Goal: Complete application form

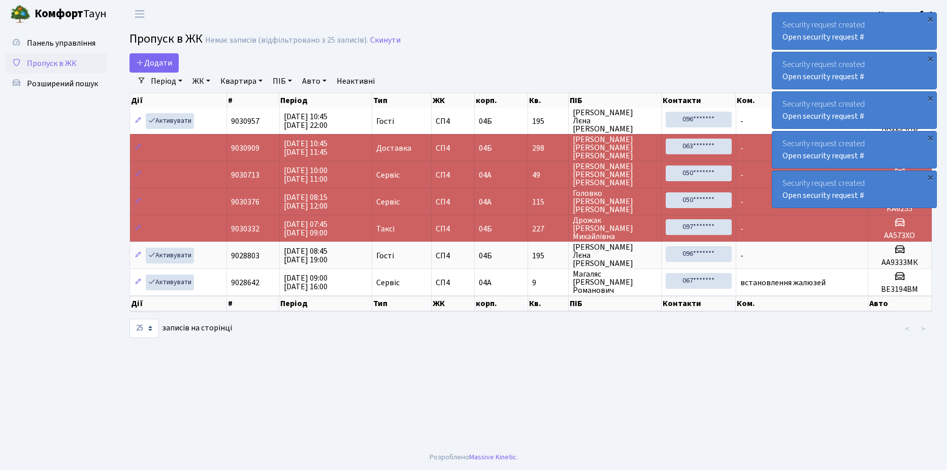
select select "25"
drag, startPoint x: 0, startPoint y: 0, endPoint x: 165, endPoint y: 62, distance: 176.5
click at [165, 62] on span "Додати" at bounding box center [154, 62] width 36 height 11
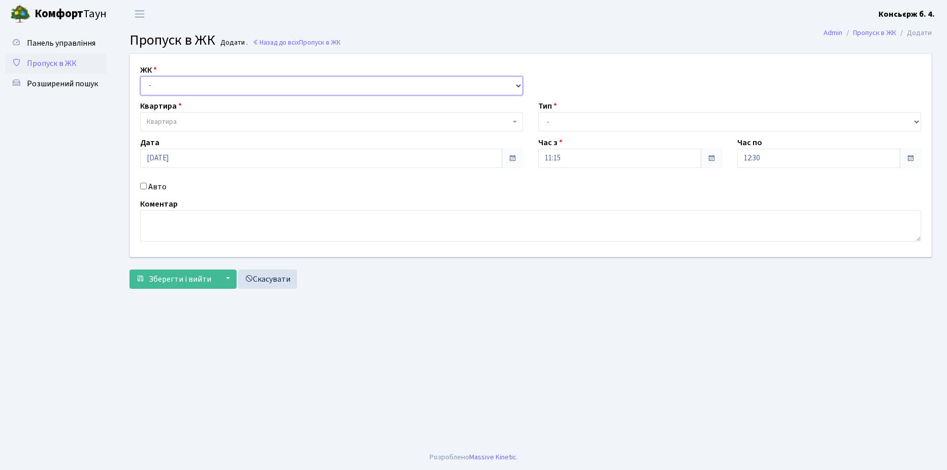
click at [174, 85] on select "- СП4, Столичне шосе, 5" at bounding box center [331, 85] width 383 height 19
select select "325"
click at [140, 76] on select "- СП4, Столичне шосе, 5" at bounding box center [331, 85] width 383 height 19
select select
click at [186, 123] on span "Квартира" at bounding box center [329, 122] width 364 height 10
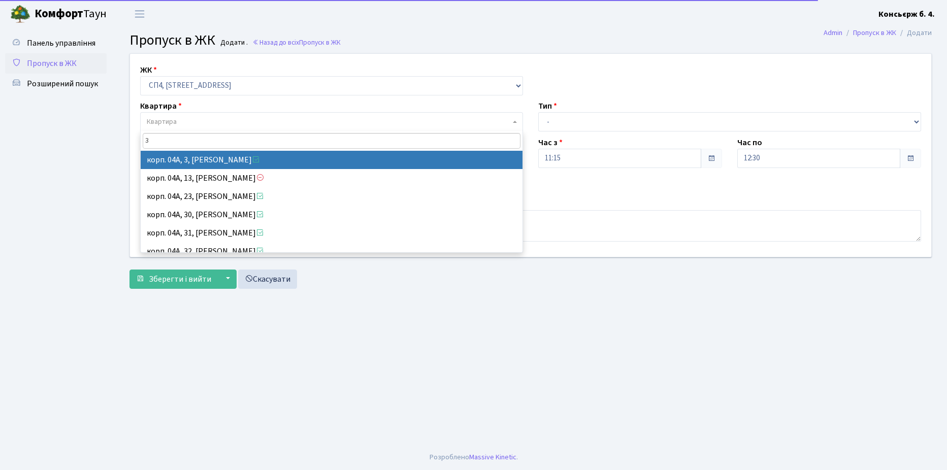
type input "3"
select select "21031"
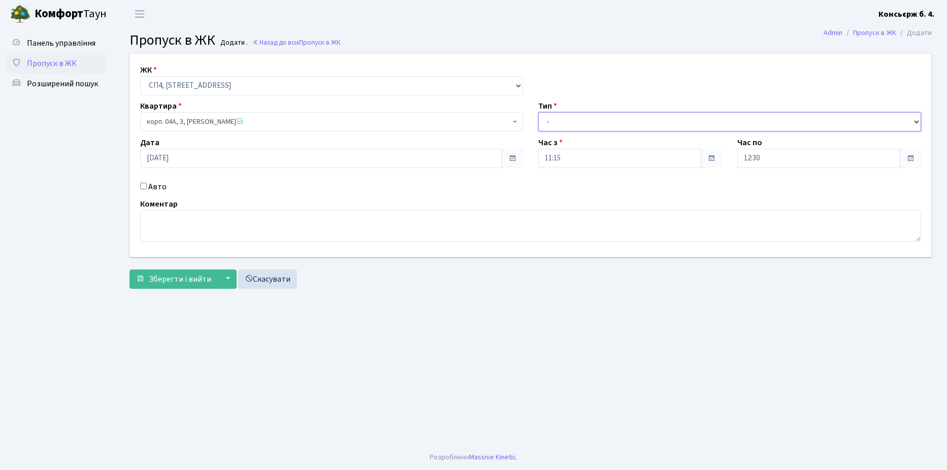
click at [569, 121] on select "- Доставка Таксі Гості Сервіс" at bounding box center [729, 121] width 383 height 19
select select "18"
click at [538, 112] on select "- Доставка Таксі Гості Сервіс" at bounding box center [729, 121] width 383 height 19
click at [142, 184] on input "Авто" at bounding box center [143, 186] width 7 height 7
checkbox input "true"
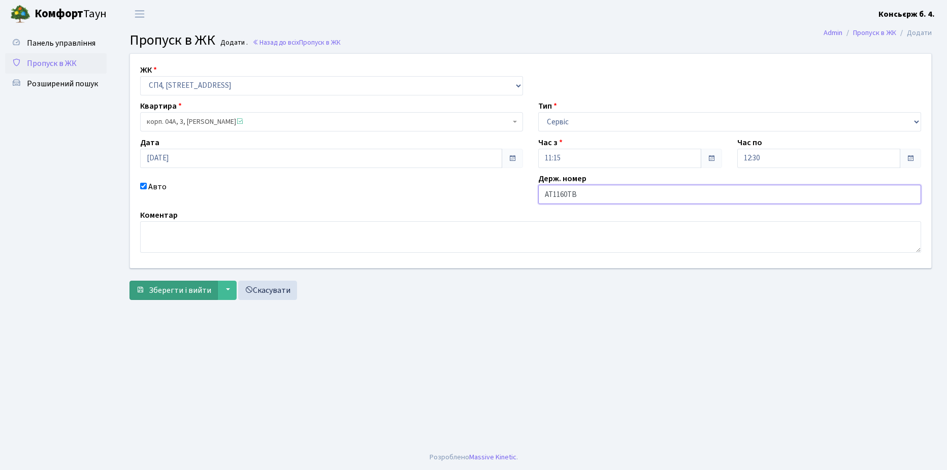
type input "AT1160TB"
click at [184, 296] on span "Зберегти і вийти" at bounding box center [180, 290] width 62 height 11
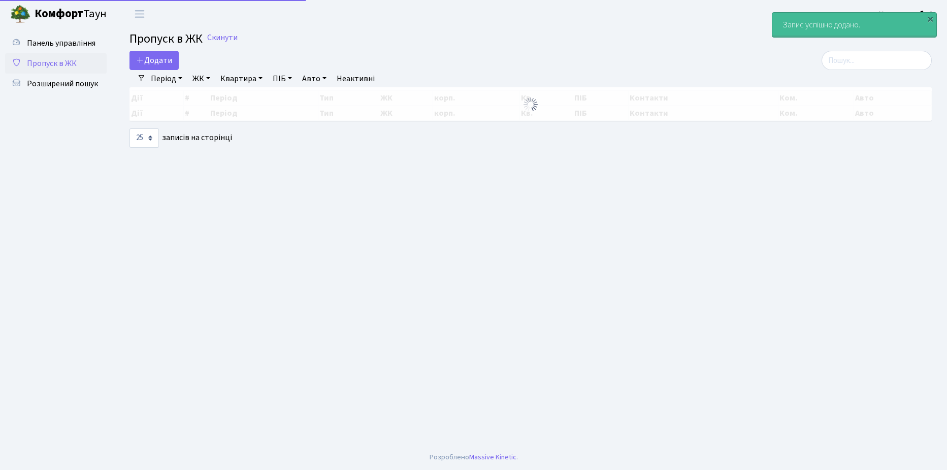
select select "25"
